Goal: Find specific page/section: Find specific page/section

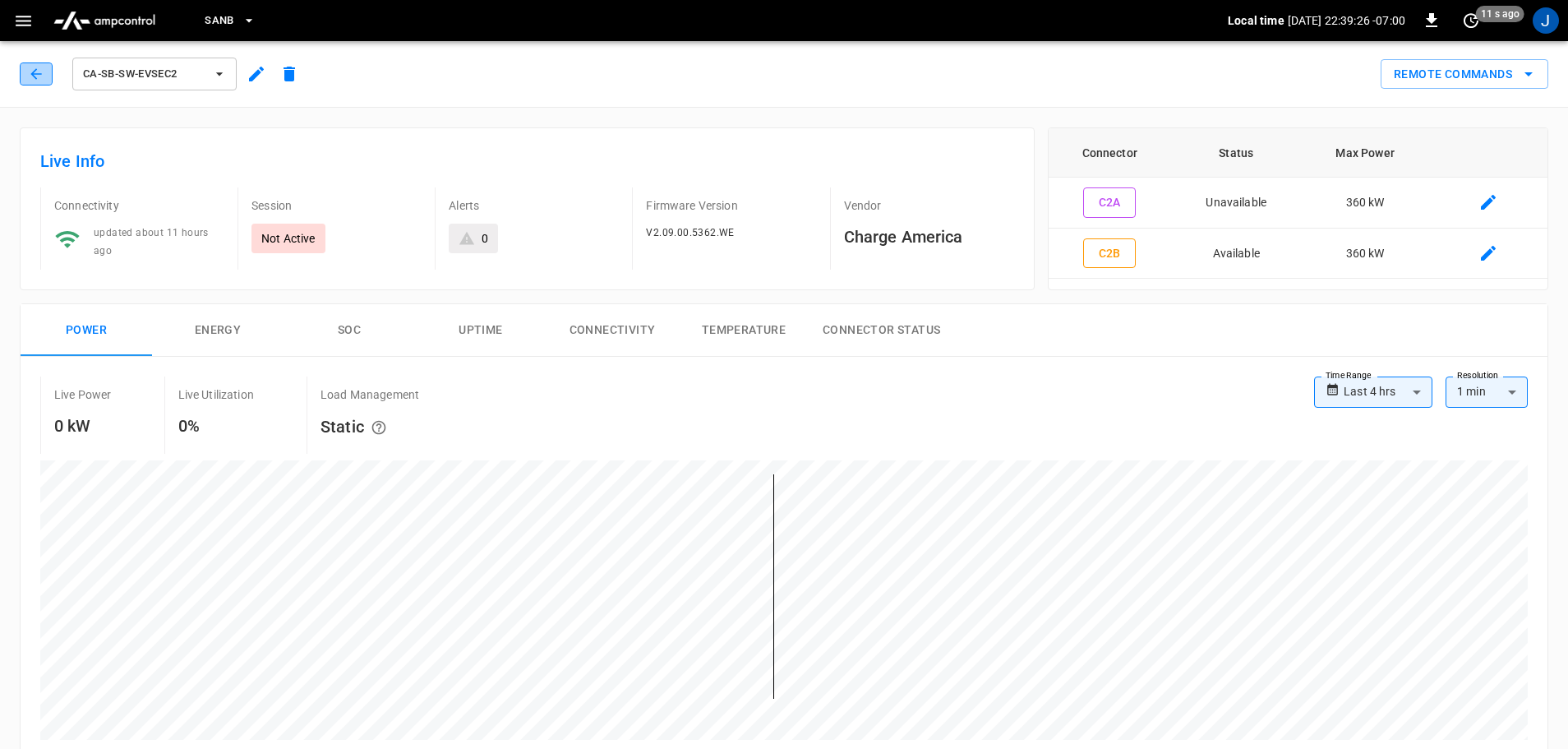
click at [37, 72] on icon "button" at bounding box center [36, 74] width 17 height 17
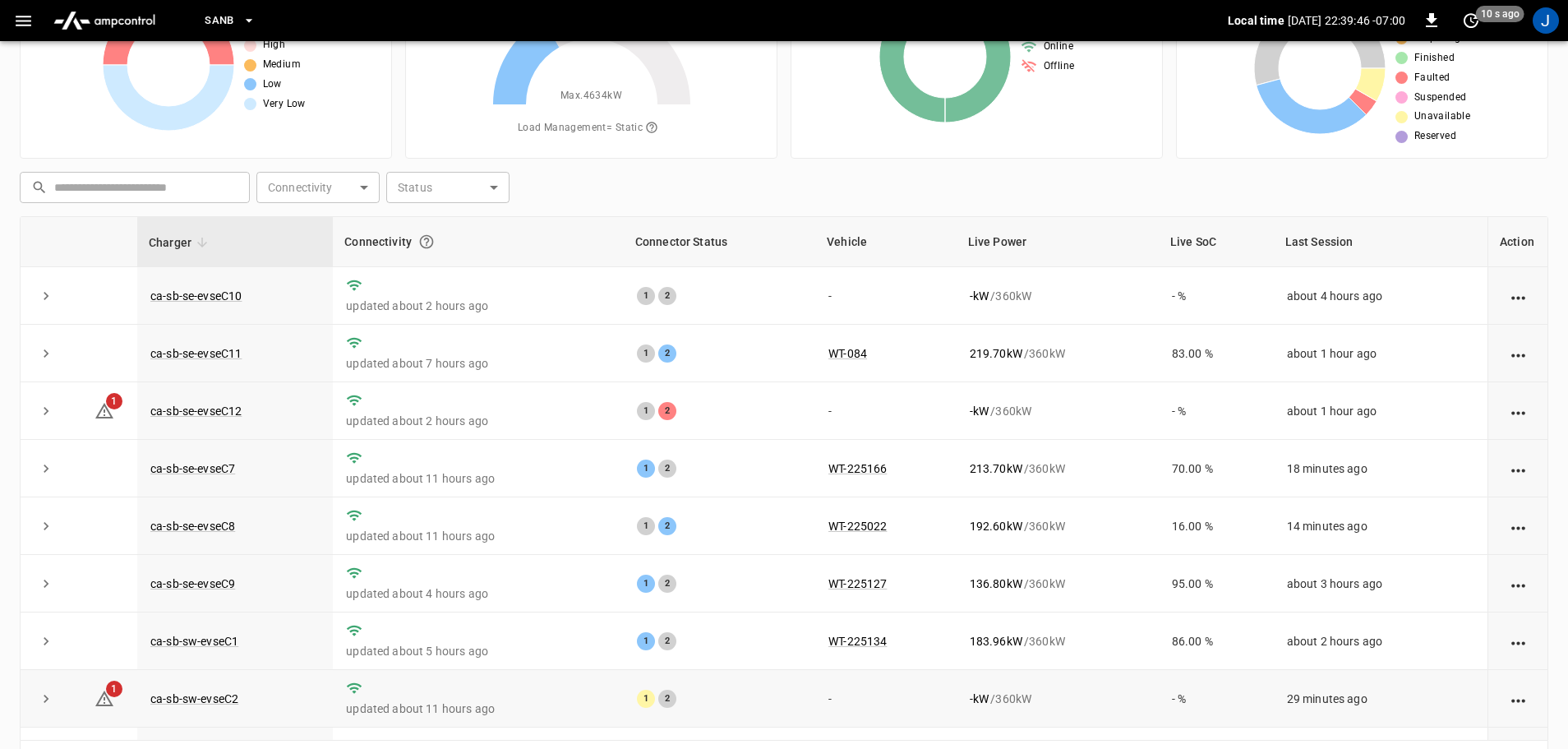
scroll to position [85, 0]
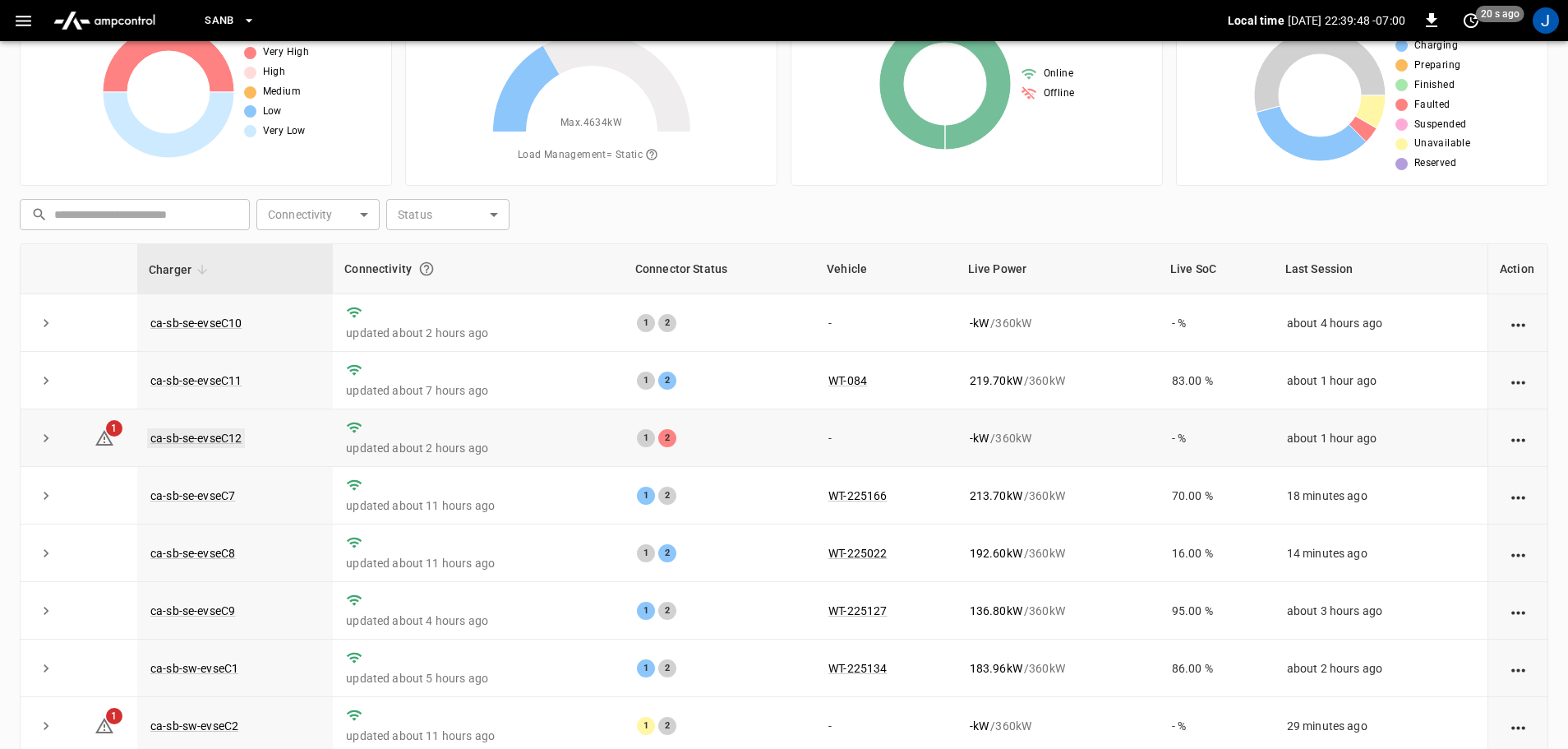
click at [208, 437] on link "ca-sb-se-evseC12" at bounding box center [196, 438] width 98 height 19
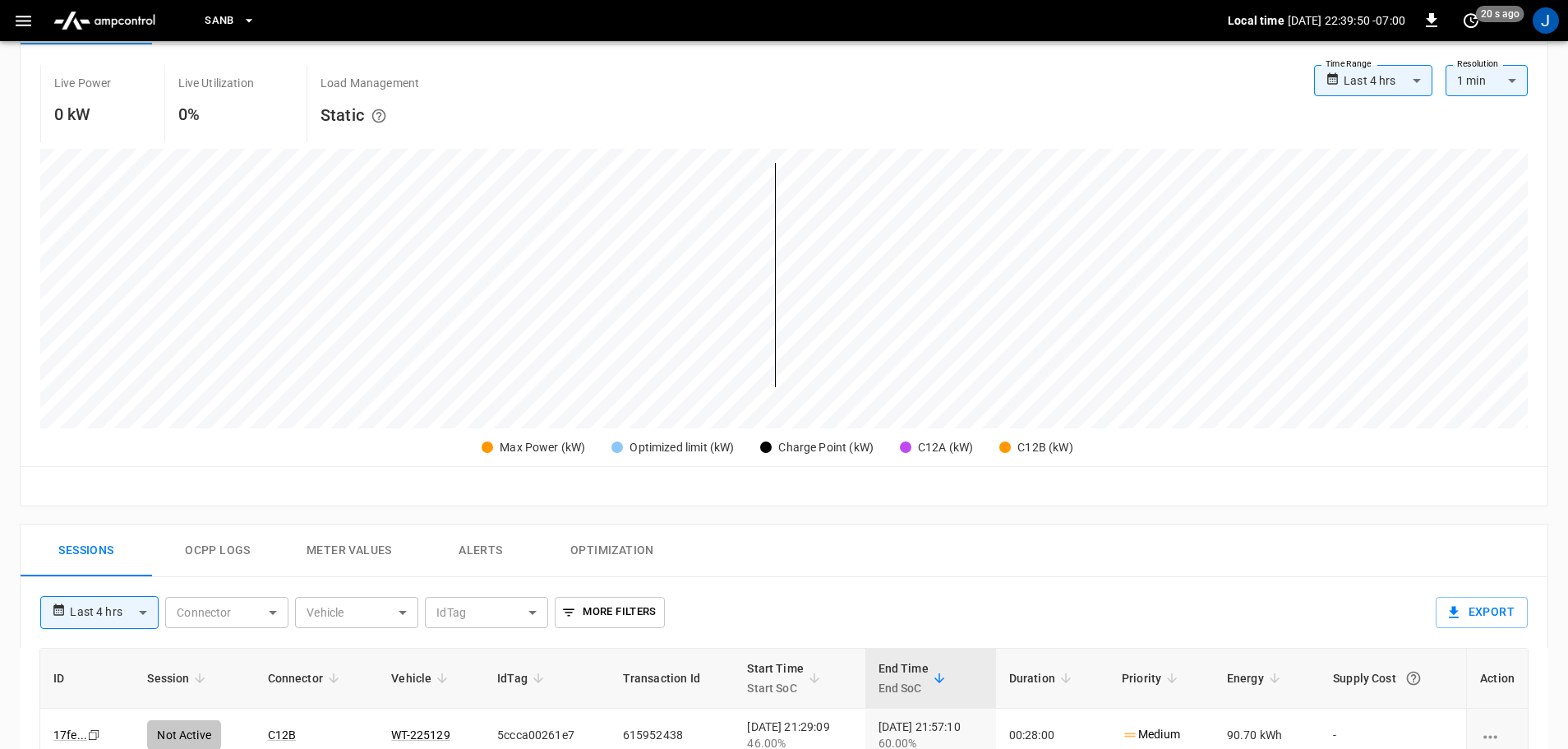
scroll to position [411, 0]
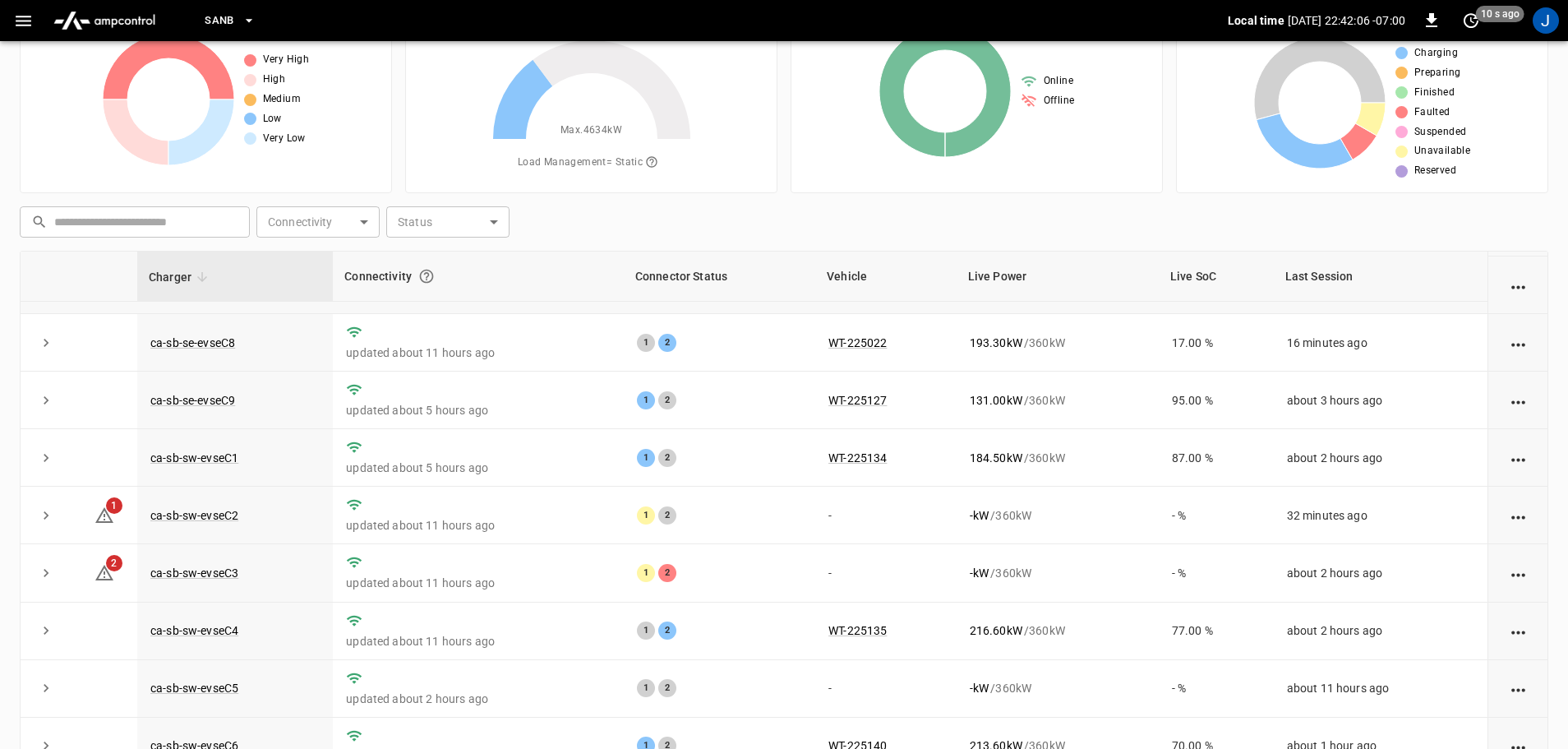
scroll to position [167, 0]
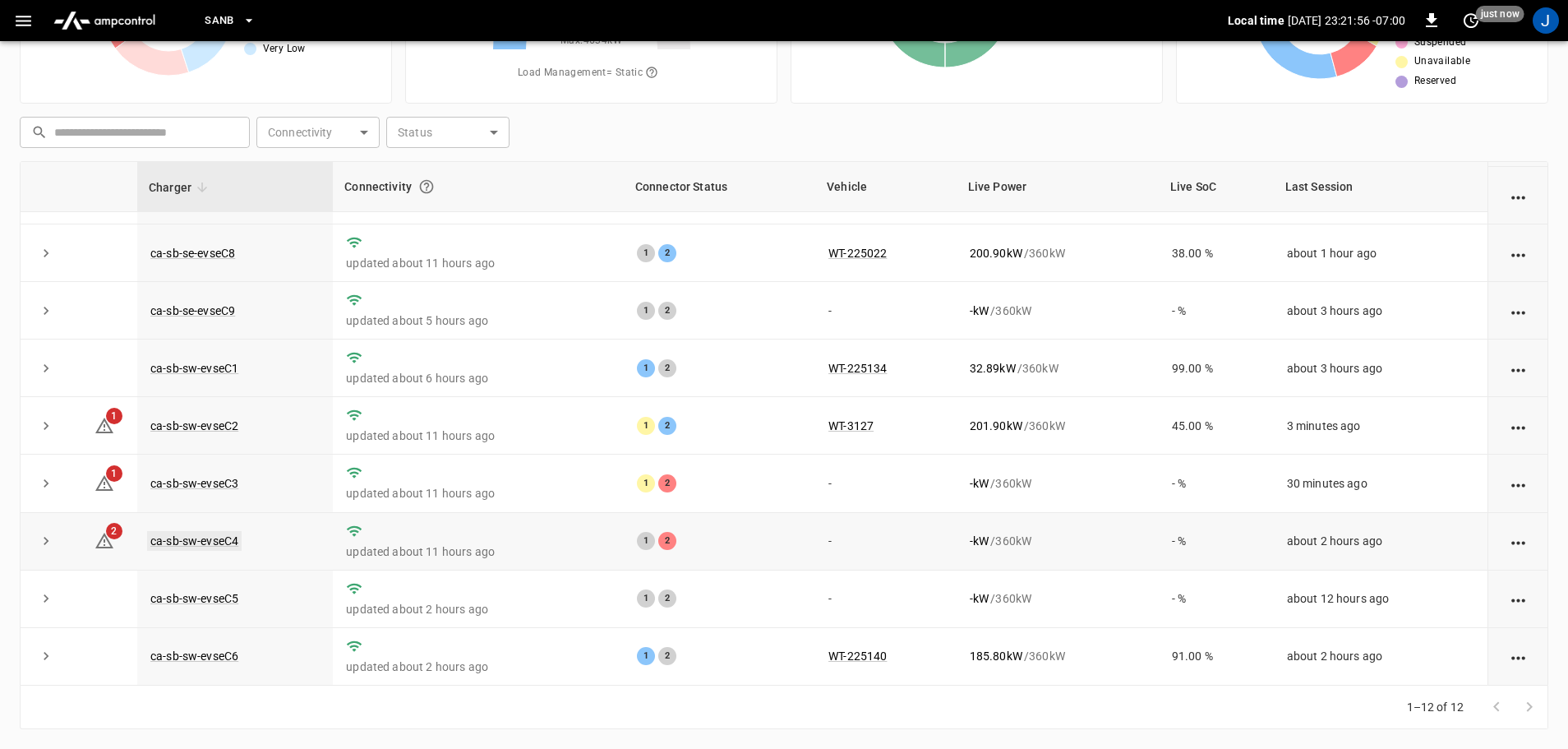
click at [218, 541] on link "ca-sb-sw-evseC4" at bounding box center [194, 541] width 94 height 19
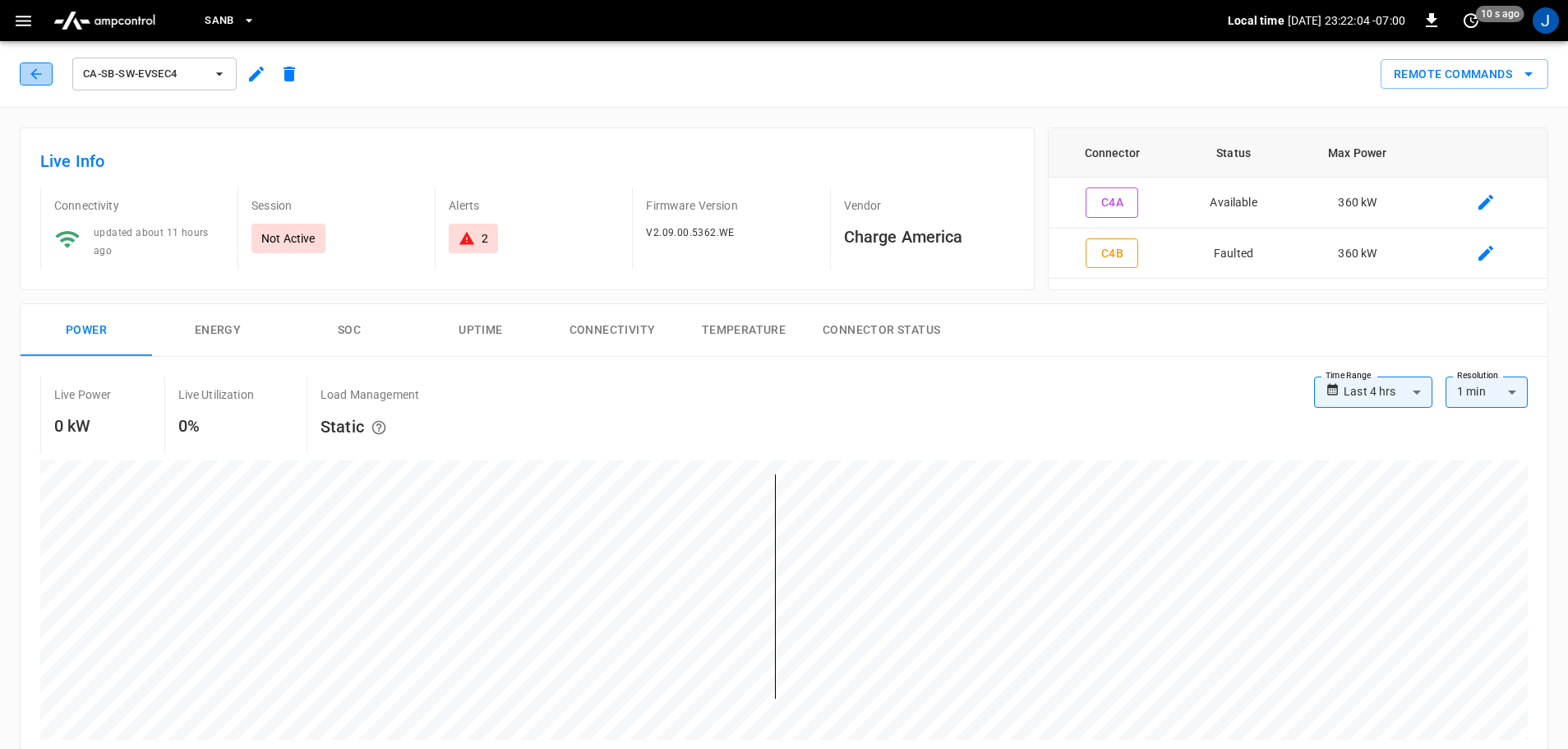
click at [30, 85] on button "button" at bounding box center [36, 74] width 33 height 23
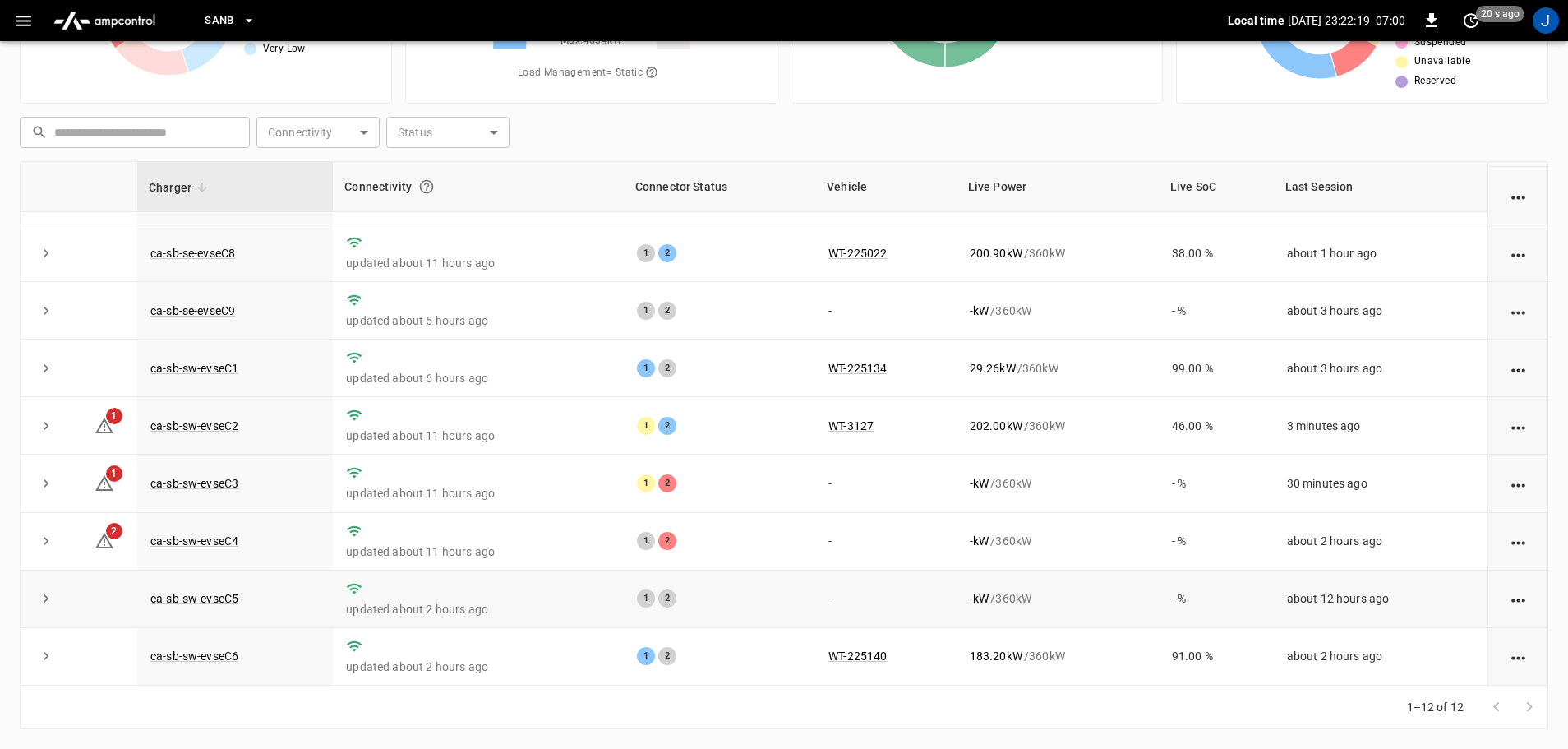
scroll to position [228, 0]
click at [199, 539] on link "ca-sb-sw-evseC4" at bounding box center [194, 541] width 94 height 19
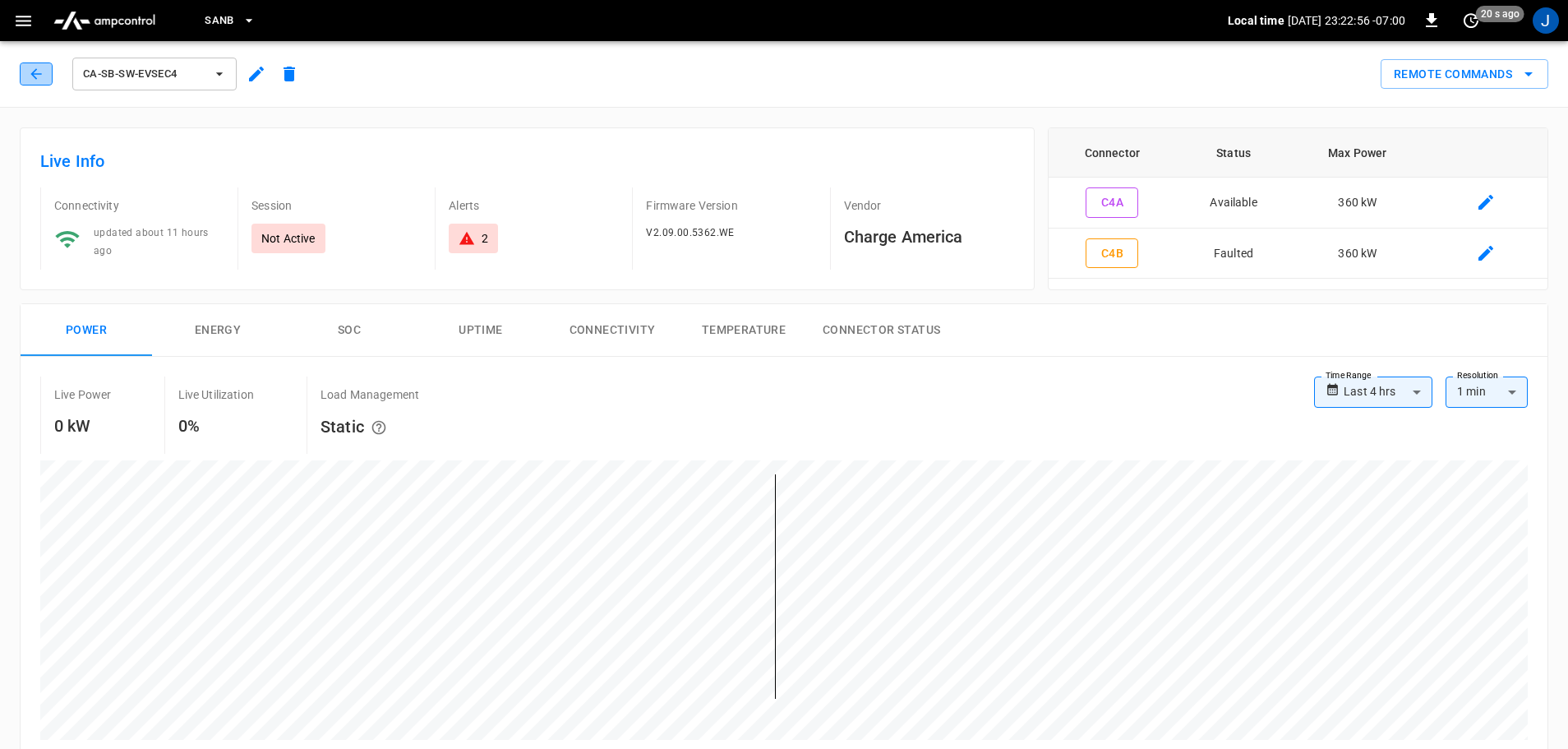
click at [35, 75] on icon "button" at bounding box center [36, 74] width 17 height 17
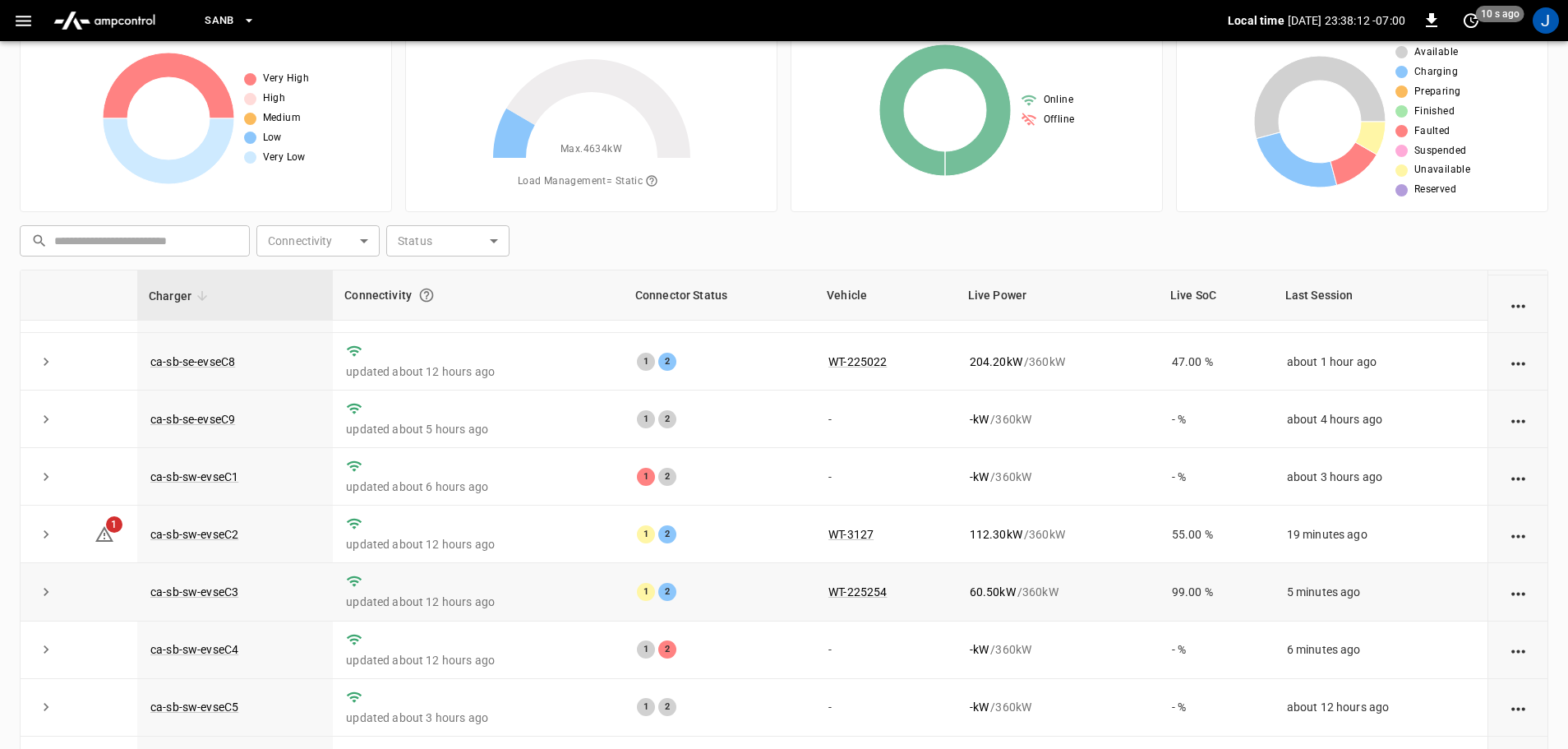
scroll to position [167, 0]
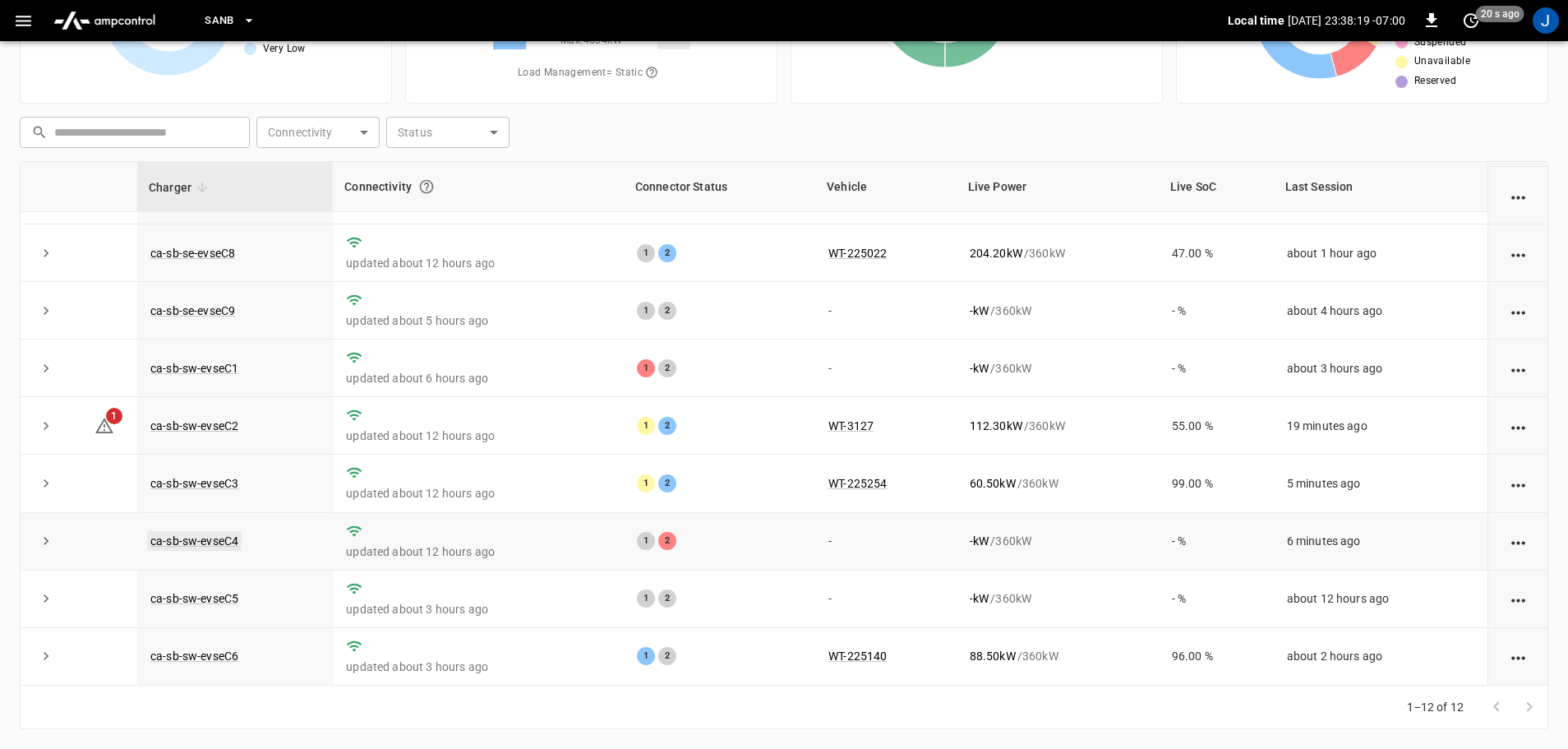
click at [206, 544] on link "ca-sb-sw-evseC4" at bounding box center [194, 541] width 94 height 19
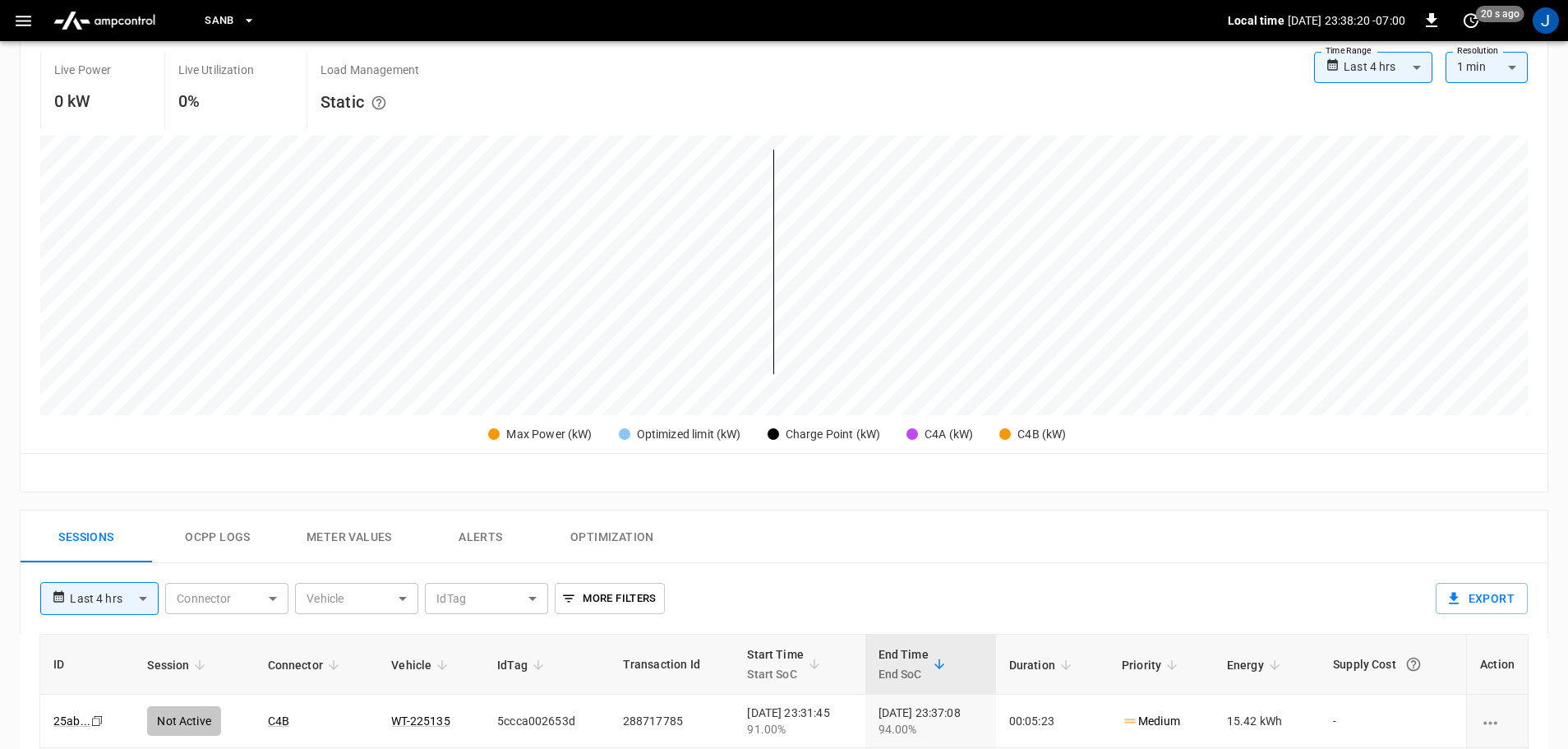
scroll to position [411, 0]
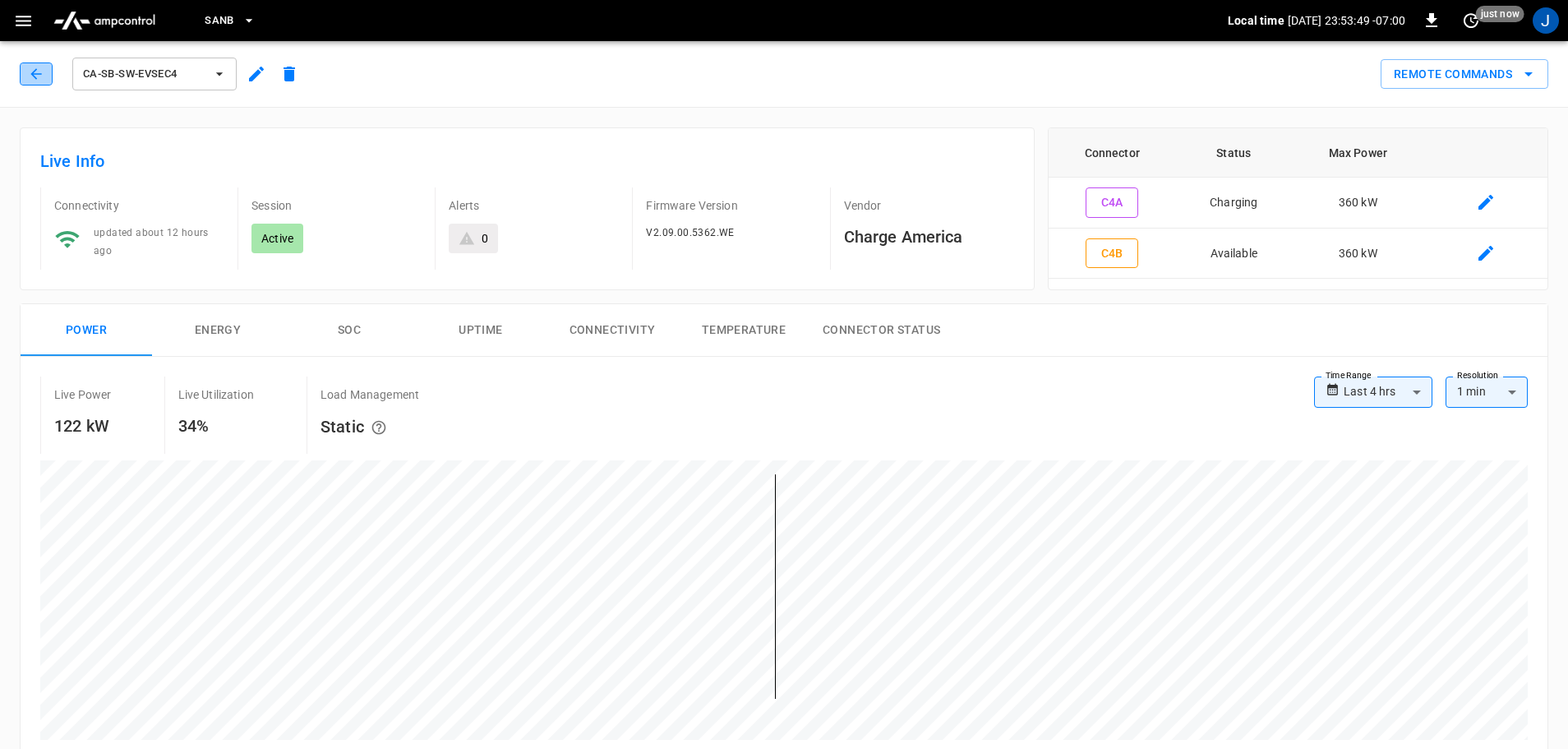
click at [34, 74] on icon "button" at bounding box center [36, 74] width 17 height 17
